Goal: Task Accomplishment & Management: Complete application form

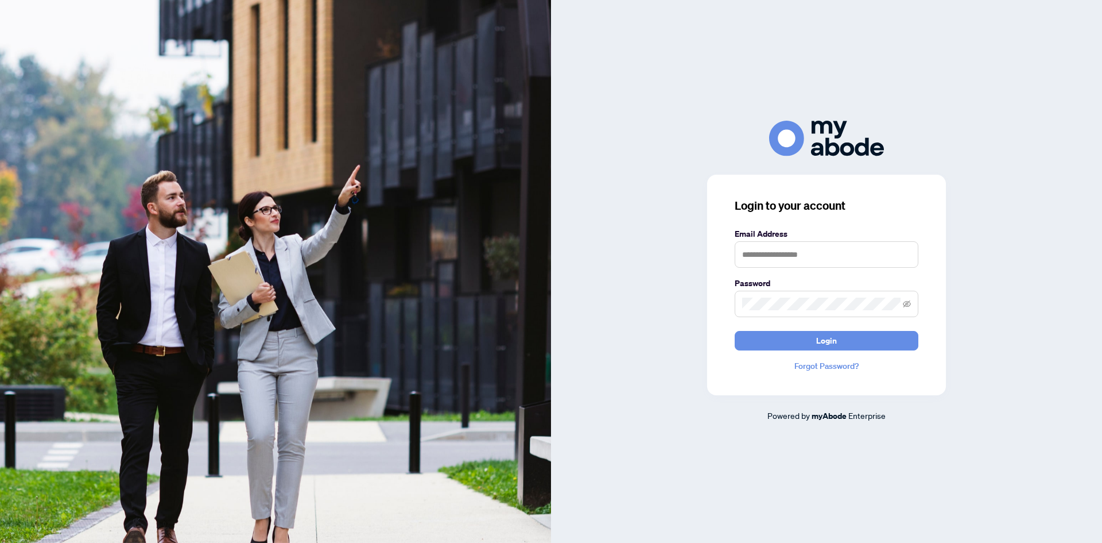
drag, startPoint x: 890, startPoint y: 269, endPoint x: 841, endPoint y: 258, distance: 50.6
click at [890, 269] on form "Email Address Password Login" at bounding box center [827, 288] width 184 height 123
click at [840, 257] on input "text" at bounding box center [827, 254] width 184 height 26
type input "**********"
click at [820, 316] on span at bounding box center [827, 303] width 184 height 26
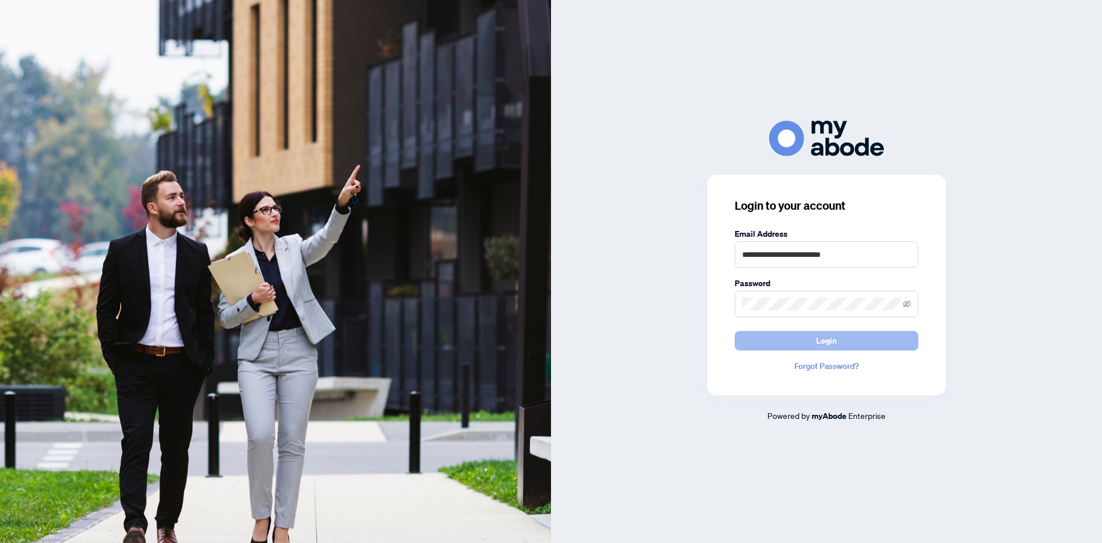
click at [778, 336] on button "Login" at bounding box center [827, 341] width 184 height 20
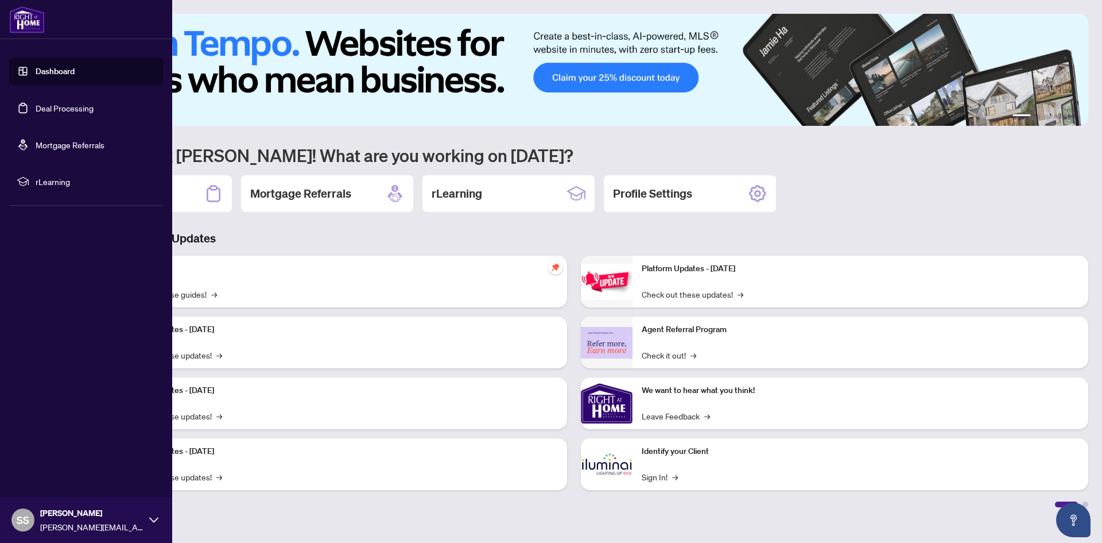
click at [47, 104] on link "Deal Processing" at bounding box center [65, 108] width 58 height 10
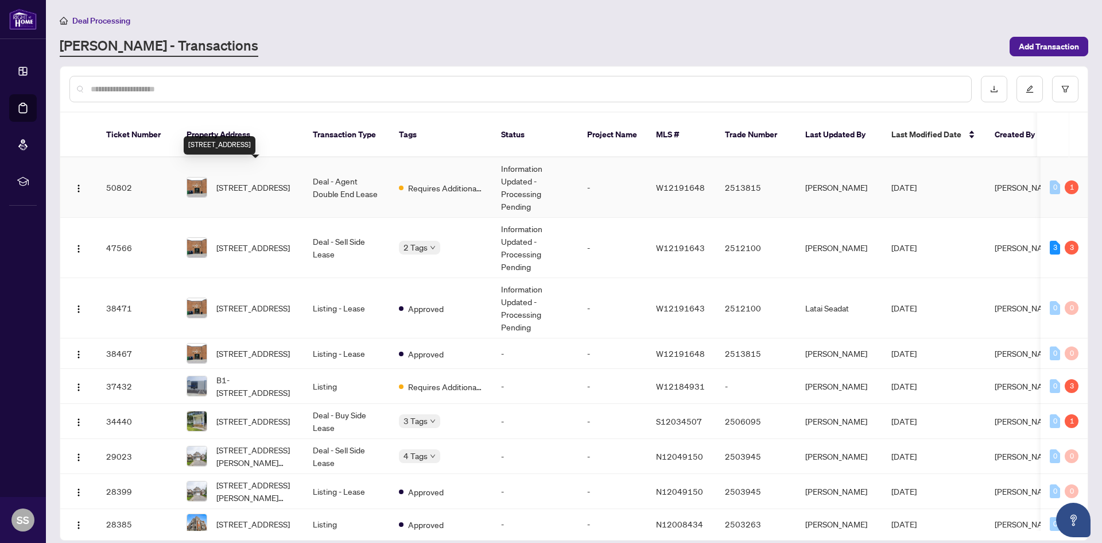
drag, startPoint x: 246, startPoint y: 164, endPoint x: 257, endPoint y: 168, distance: 11.8
click at [246, 181] on span "17-32 Goodmark Pl, Toronto, Ontario M9W 6J4, Canada" at bounding box center [252, 187] width 73 height 13
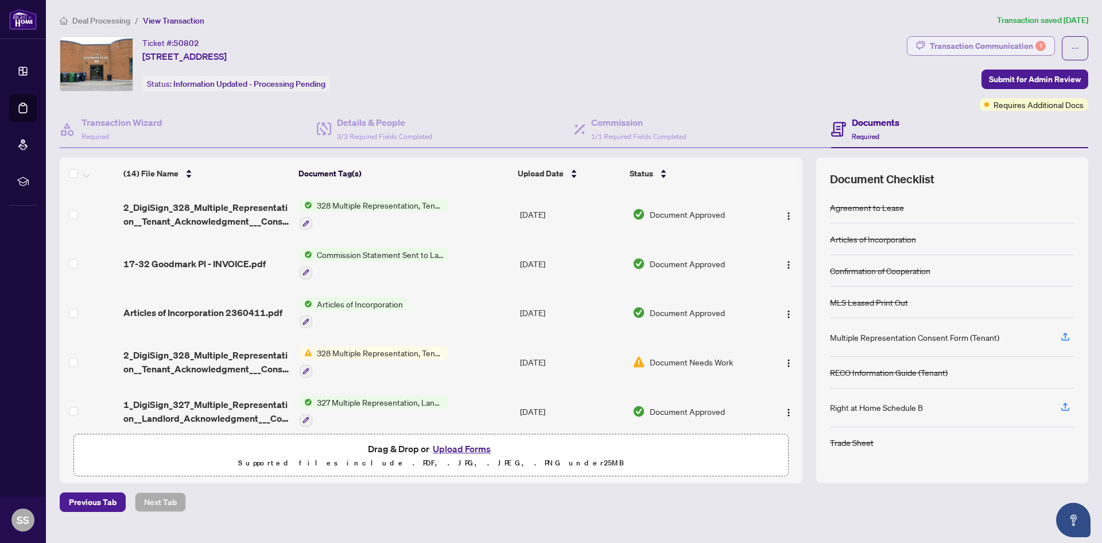
click at [981, 48] on div "Transaction Communication 1" at bounding box center [988, 46] width 116 height 18
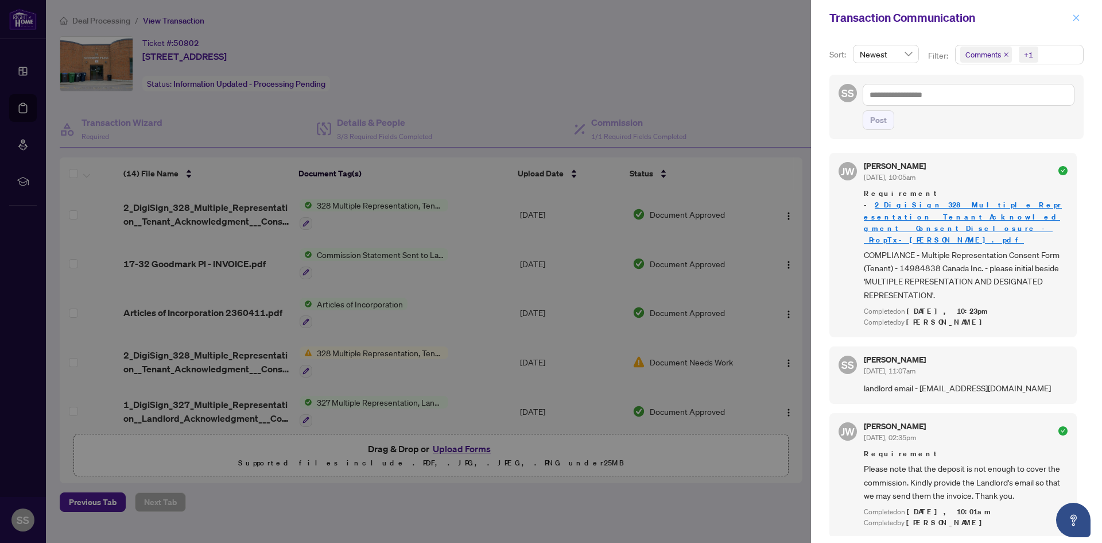
click at [1079, 21] on icon "close" at bounding box center [1077, 17] width 6 height 6
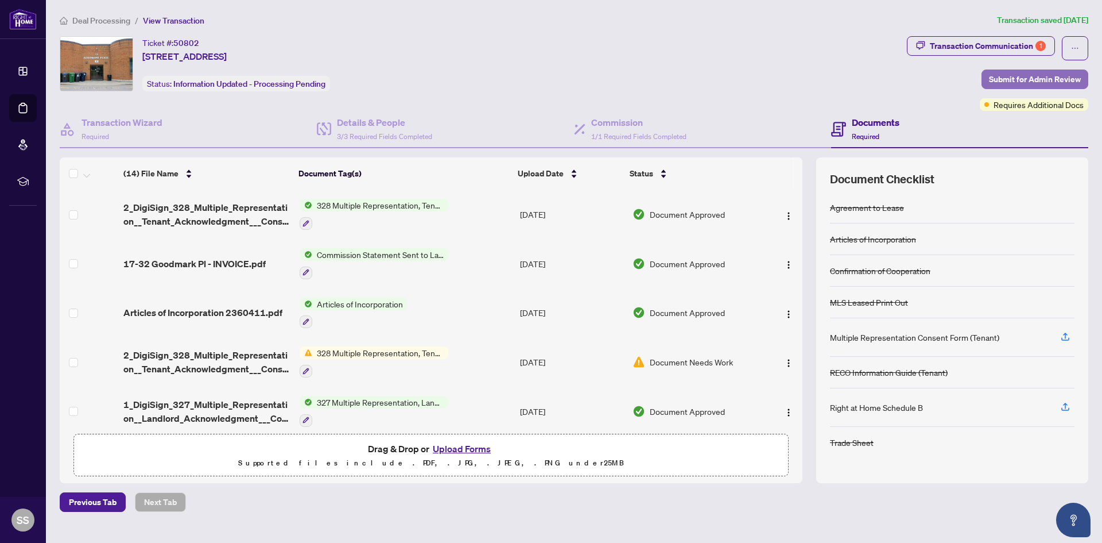
click at [1032, 80] on span "Submit for Admin Review" at bounding box center [1035, 79] width 92 height 18
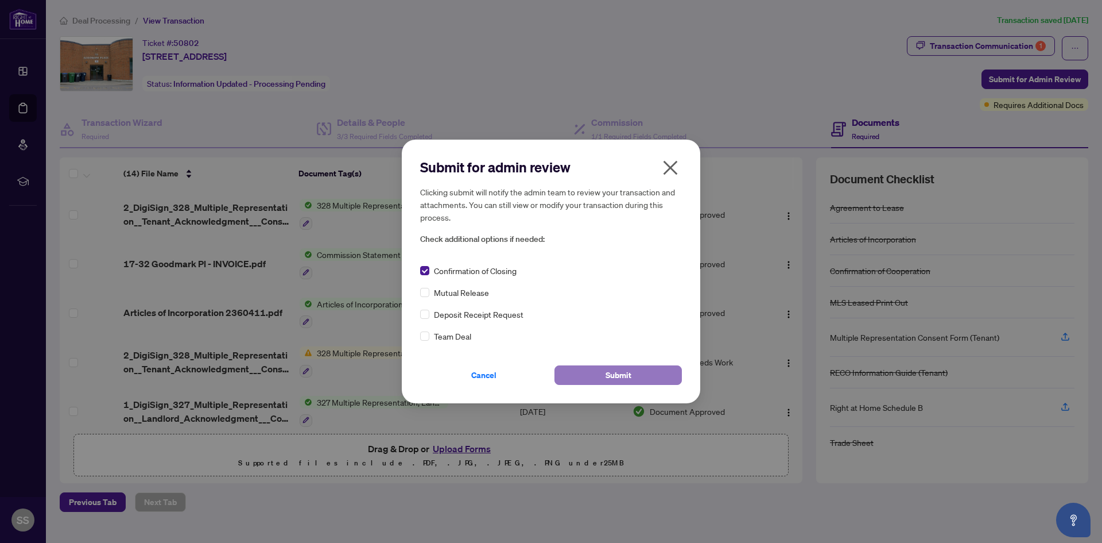
click at [595, 371] on button "Submit" at bounding box center [618, 375] width 127 height 20
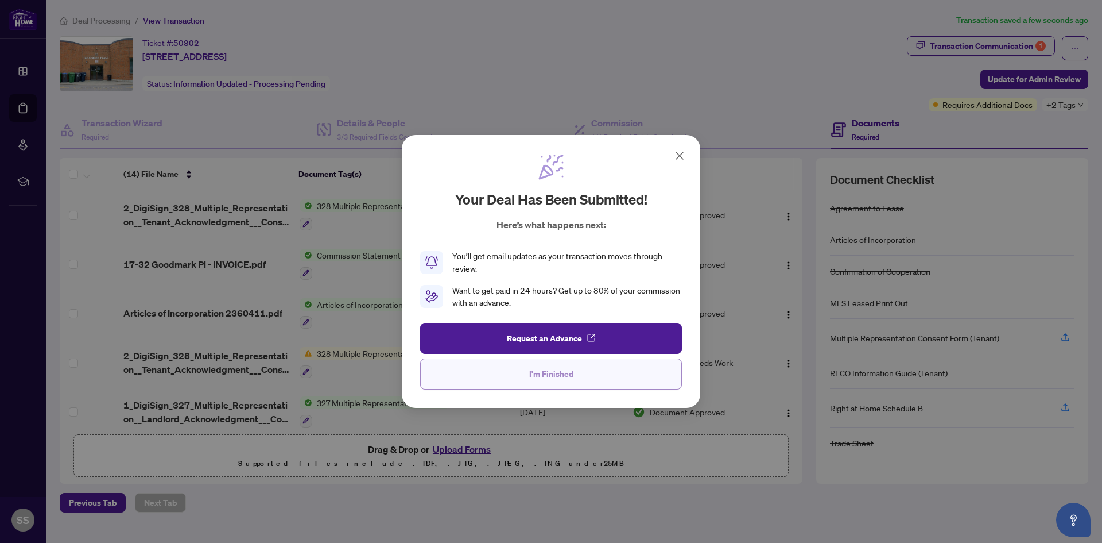
click at [541, 370] on span "I'm Finished" at bounding box center [551, 374] width 44 height 18
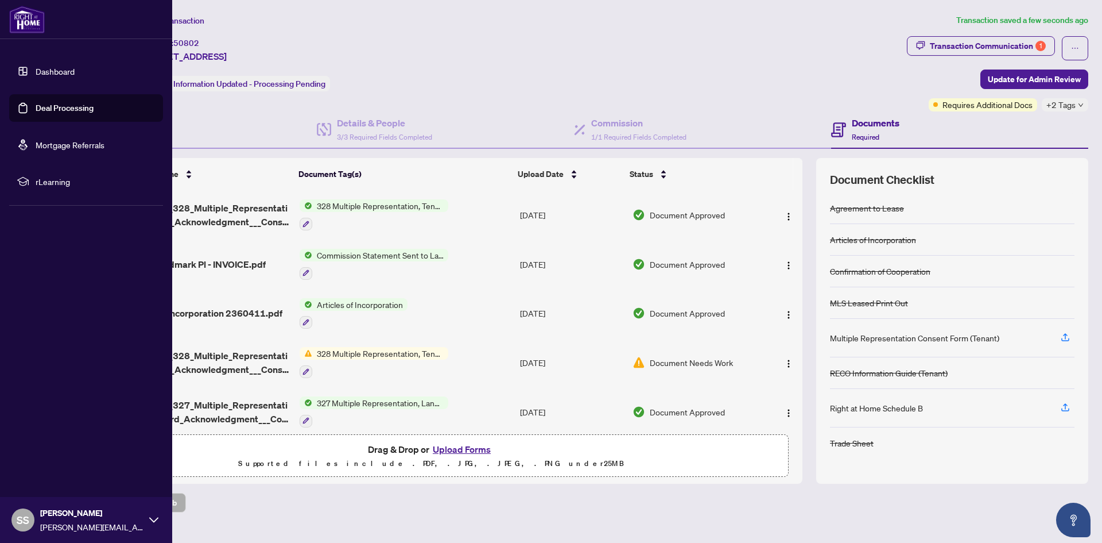
click at [36, 66] on link "Dashboard" at bounding box center [55, 71] width 39 height 10
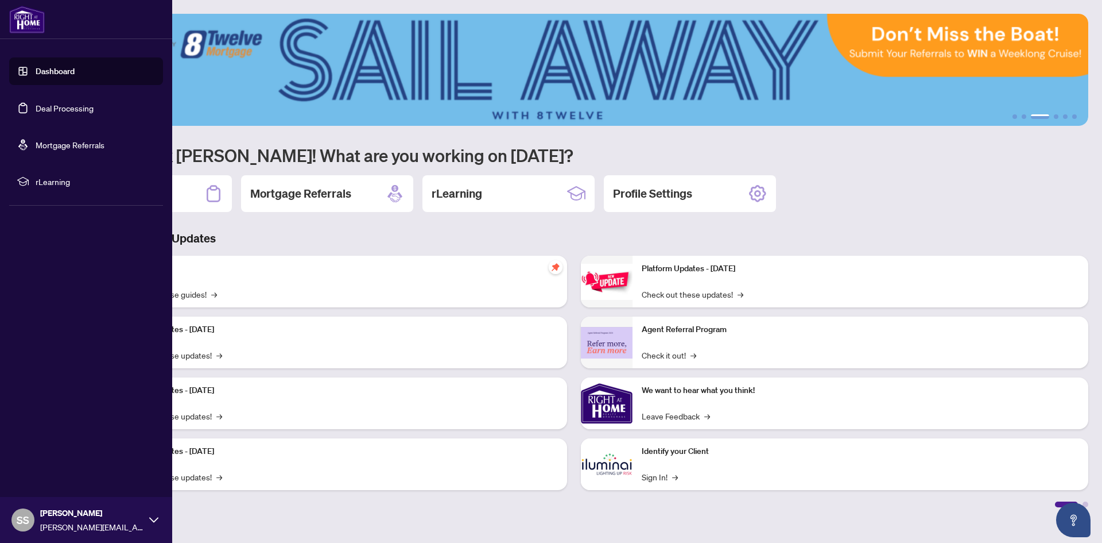
click at [36, 67] on link "Dashboard" at bounding box center [55, 71] width 39 height 10
click at [80, 105] on link "Deal Processing" at bounding box center [65, 108] width 58 height 10
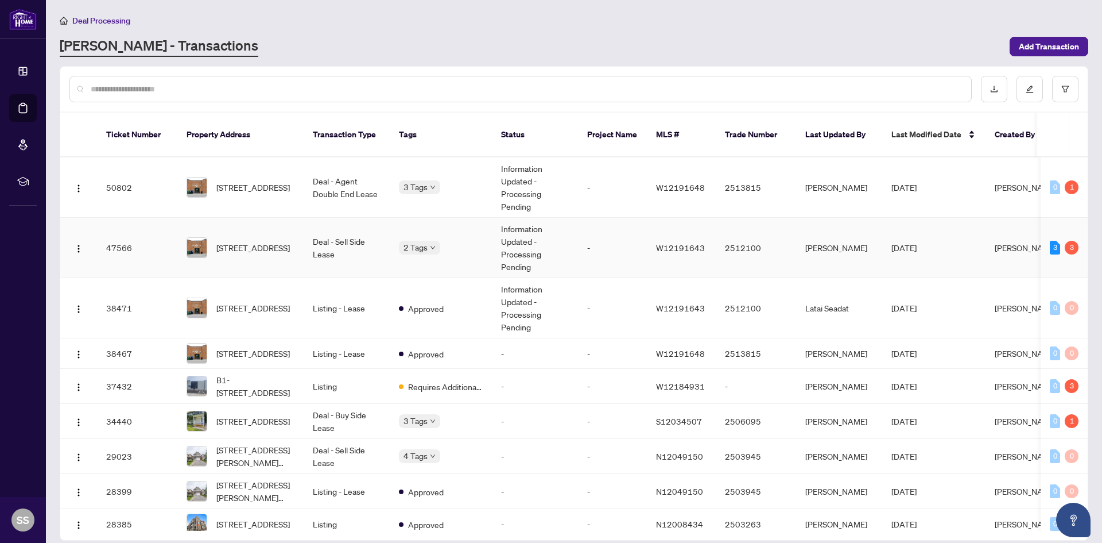
click at [313, 235] on td "Deal - Sell Side Lease" at bounding box center [347, 248] width 86 height 60
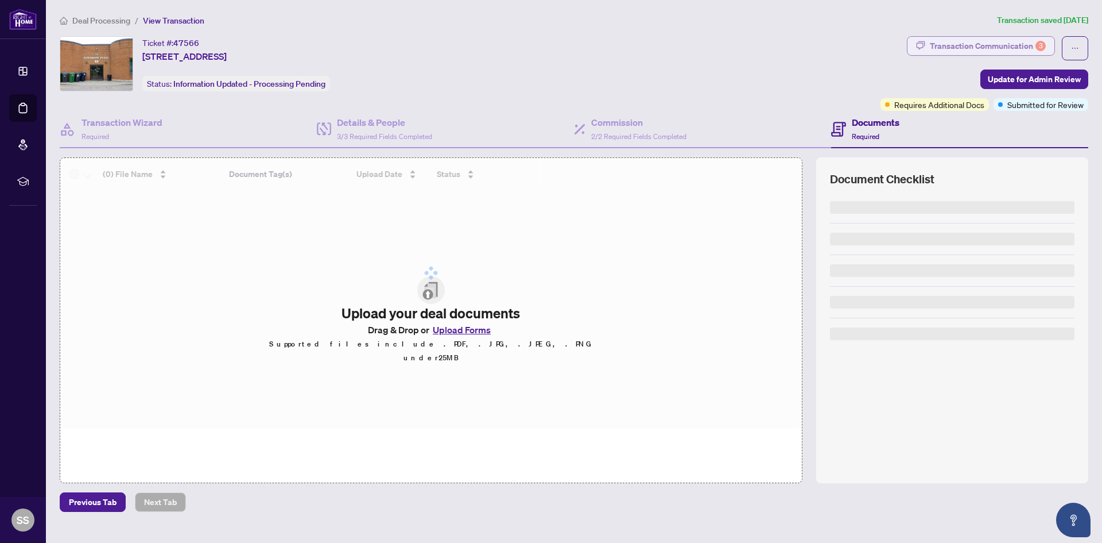
click at [967, 54] on div "Transaction Communication 3" at bounding box center [988, 46] width 116 height 18
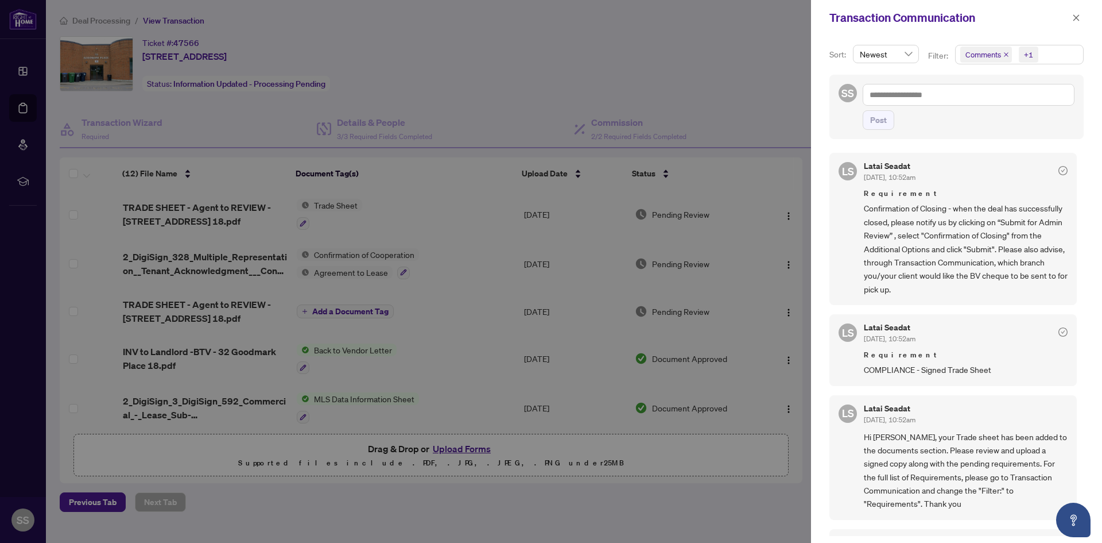
click at [784, 123] on div at bounding box center [551, 271] width 1102 height 543
click at [1078, 21] on icon "close" at bounding box center [1076, 18] width 8 height 8
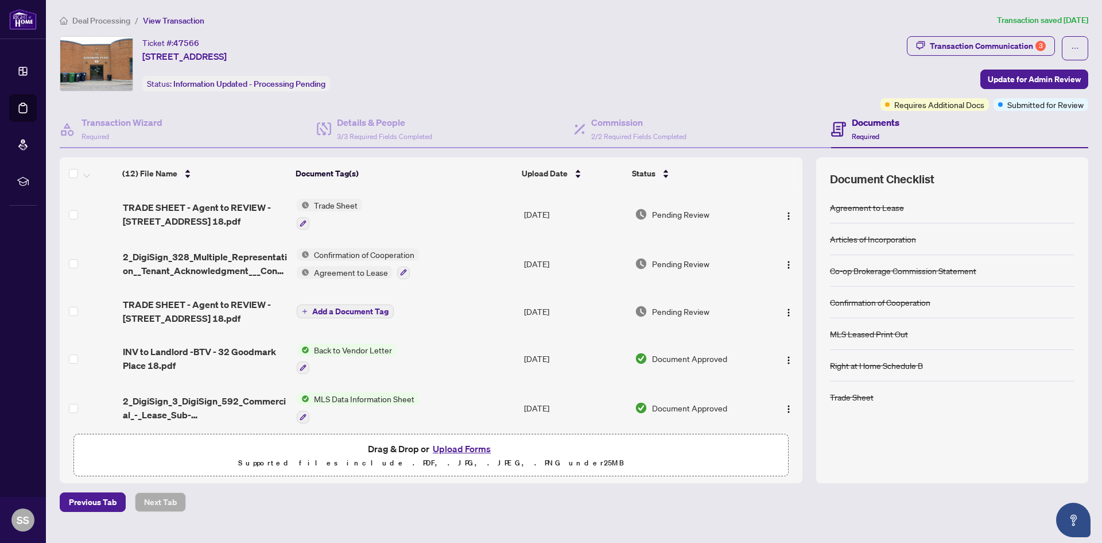
click at [331, 206] on span "Trade Sheet" at bounding box center [335, 205] width 53 height 13
click at [357, 265] on span "Trade Sheet" at bounding box center [328, 261] width 126 height 13
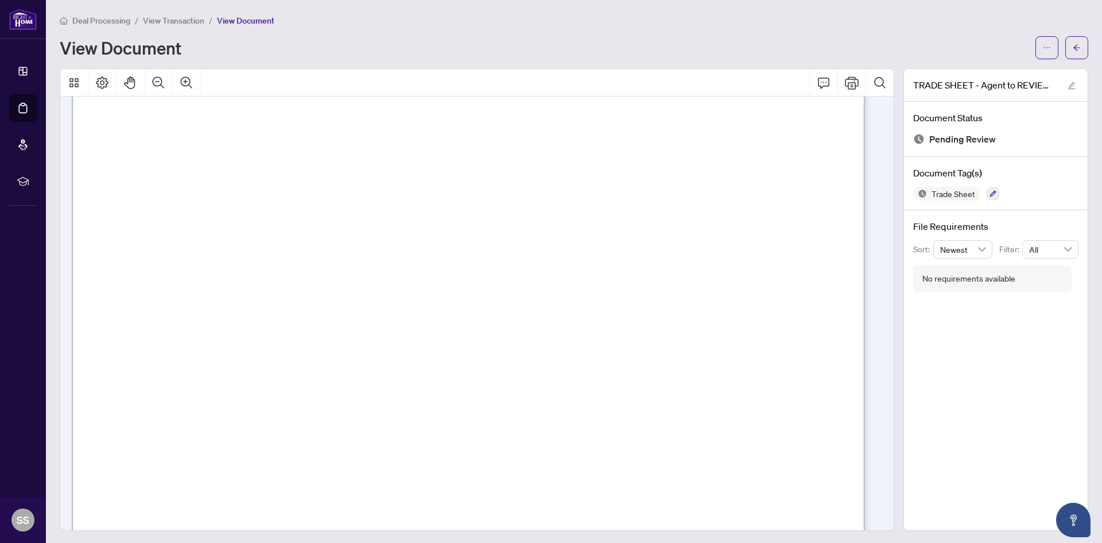
scroll to position [230, 0]
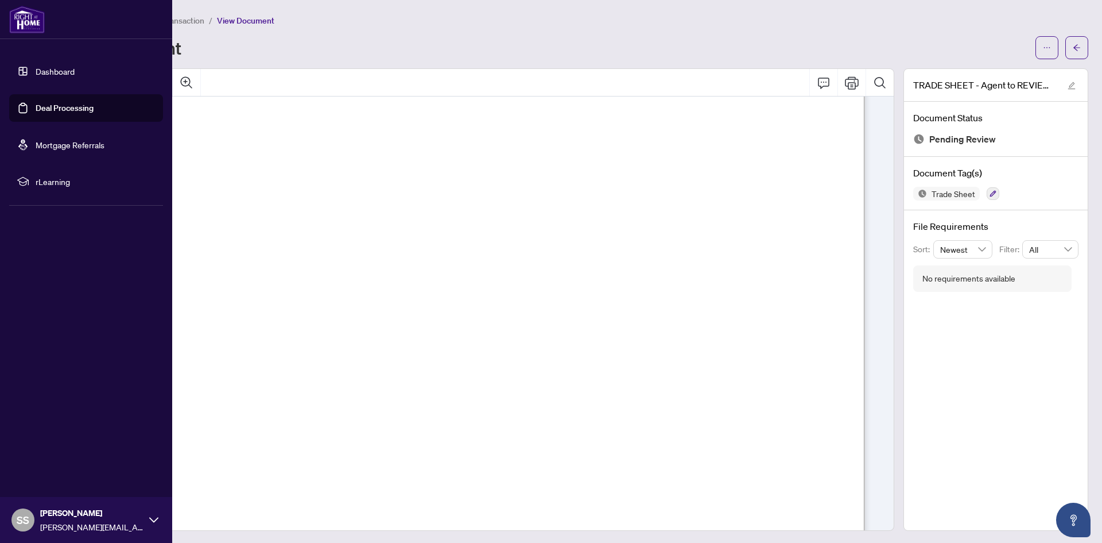
click at [74, 113] on link "Deal Processing" at bounding box center [65, 108] width 58 height 10
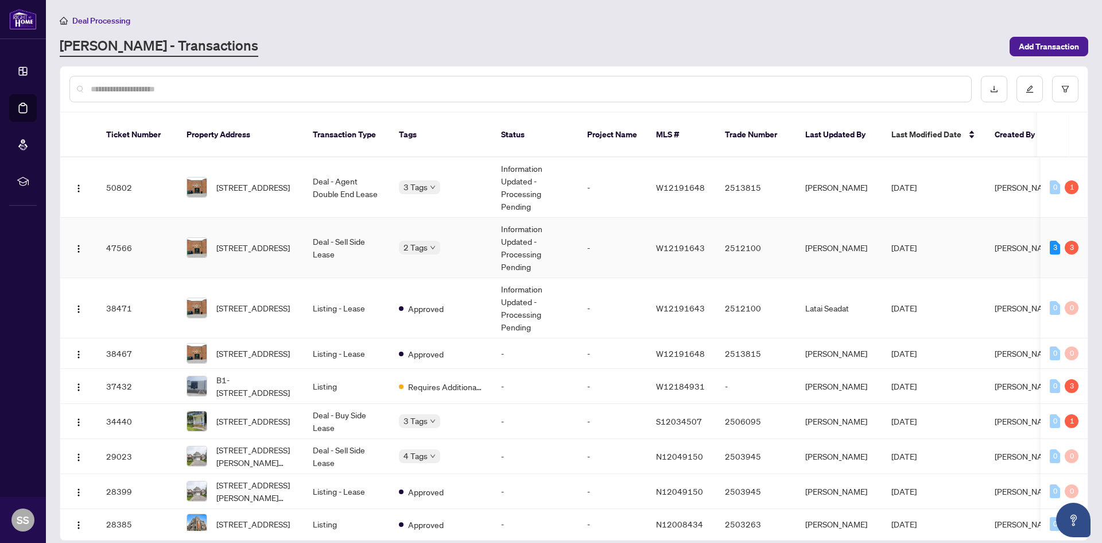
click at [298, 229] on td "18-32 Goodmark Pl, Toronto, Ontario M9W 6J4, Canada" at bounding box center [240, 248] width 126 height 60
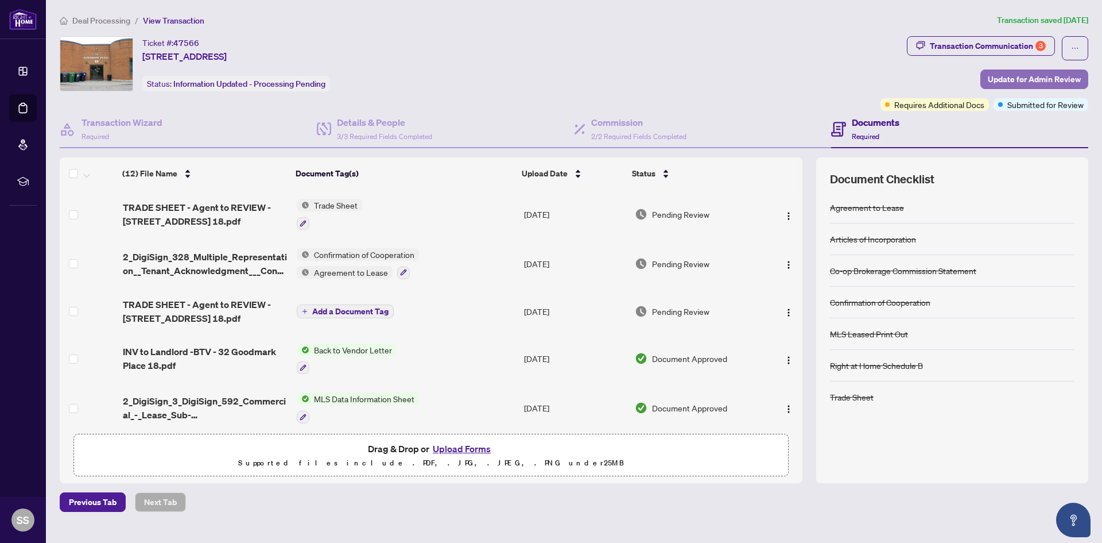
click at [1008, 85] on span "Update for Admin Review" at bounding box center [1034, 79] width 93 height 18
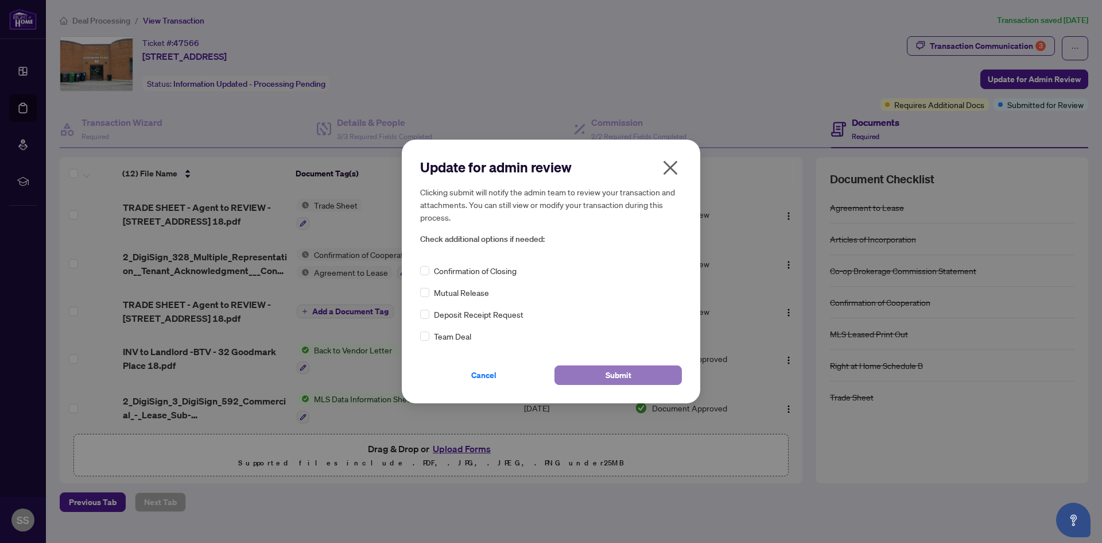
click at [642, 374] on button "Submit" at bounding box center [618, 375] width 127 height 20
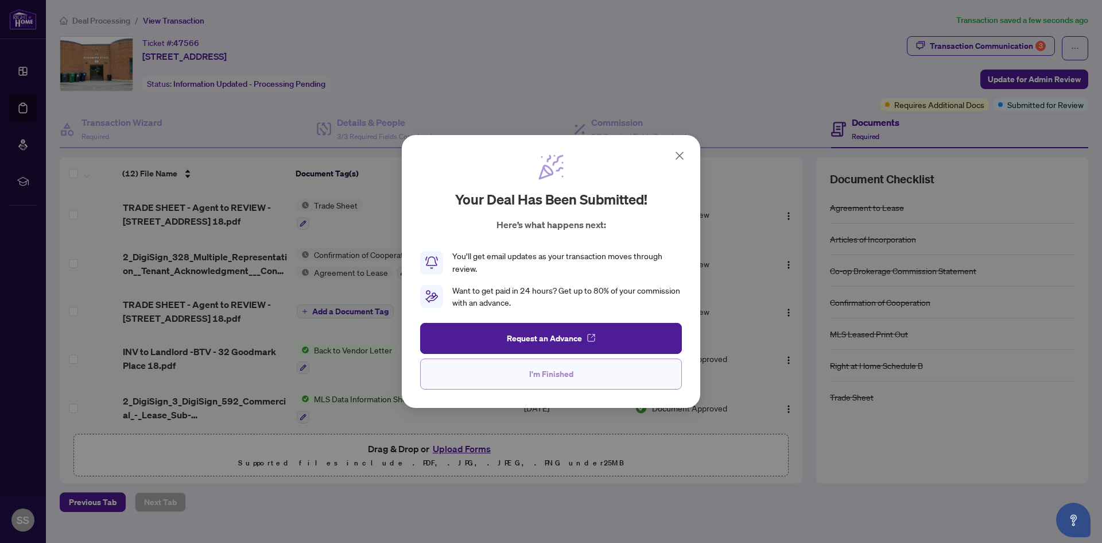
click at [538, 374] on span "I'm Finished" at bounding box center [551, 374] width 44 height 18
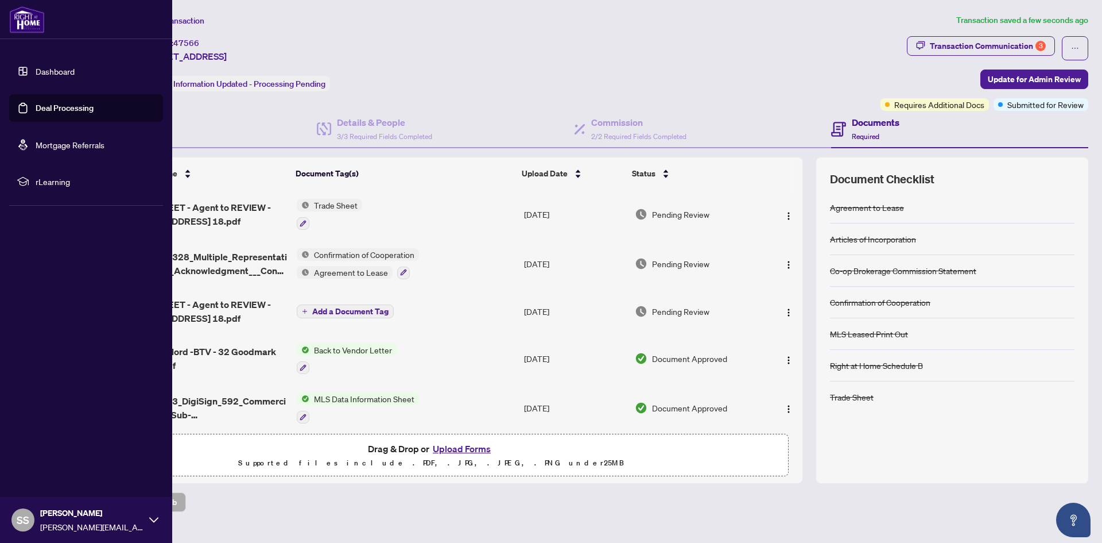
click at [71, 113] on link "Deal Processing" at bounding box center [65, 108] width 58 height 10
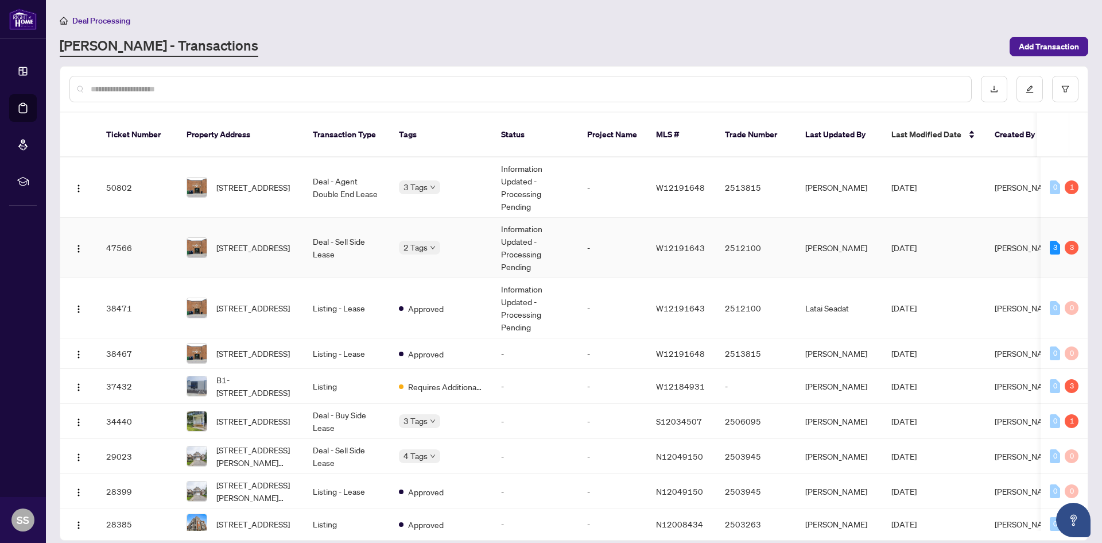
click at [324, 229] on td "Deal - Sell Side Lease" at bounding box center [347, 248] width 86 height 60
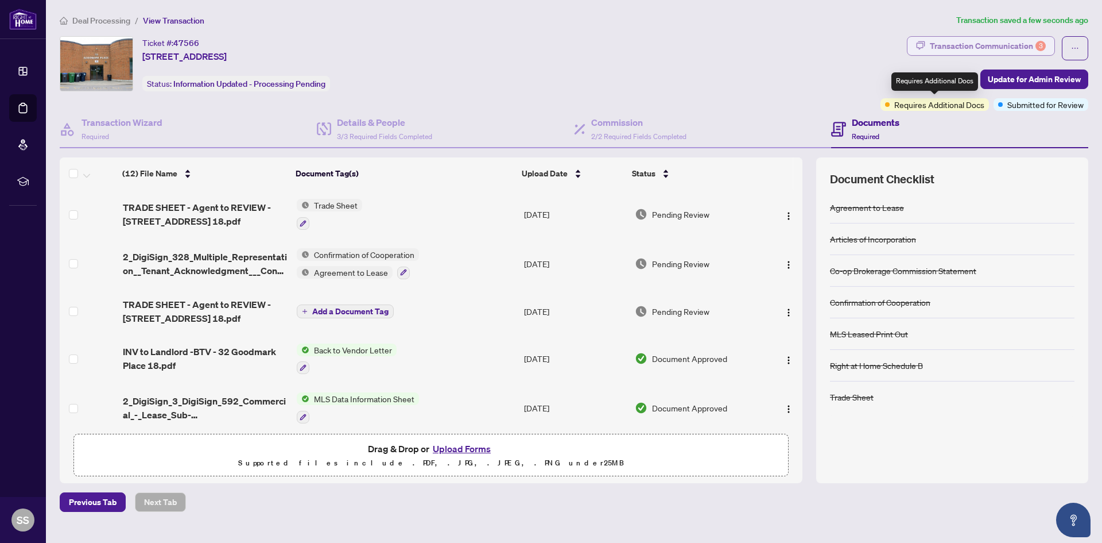
click at [974, 47] on div "Transaction Communication 3" at bounding box center [988, 46] width 116 height 18
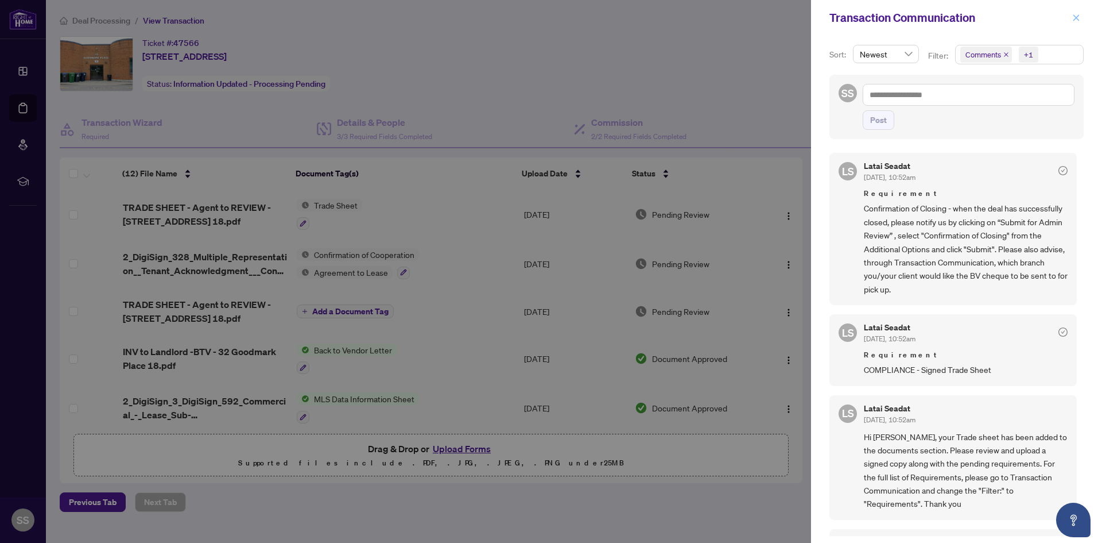
click at [1078, 14] on icon "close" at bounding box center [1076, 18] width 8 height 8
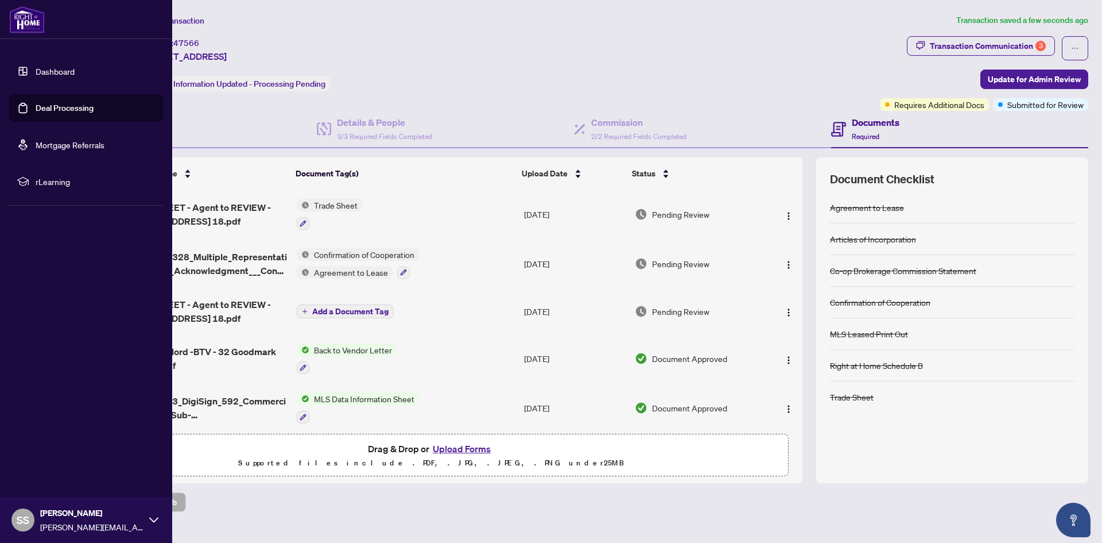
click at [36, 76] on link "Dashboard" at bounding box center [55, 71] width 39 height 10
